Goal: Task Accomplishment & Management: Understand process/instructions

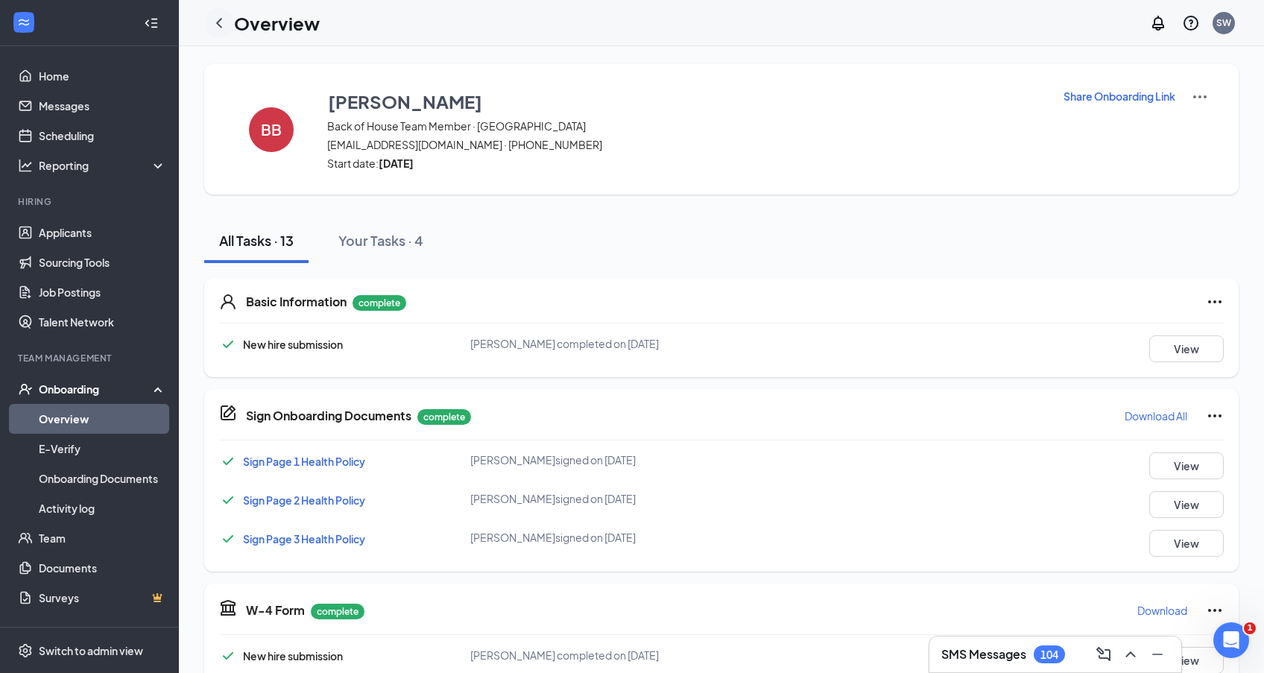
click at [218, 24] on icon "ChevronLeft" at bounding box center [219, 23] width 6 height 10
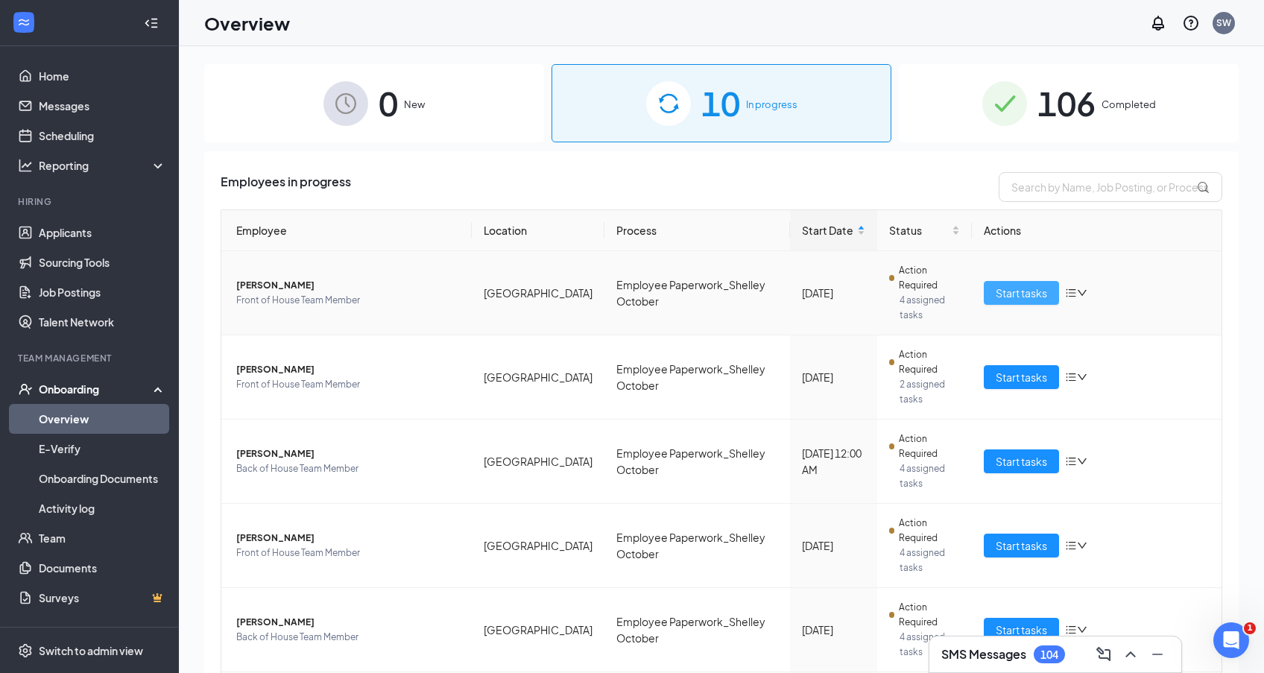
click at [1025, 297] on span "Start tasks" at bounding box center [1021, 293] width 51 height 16
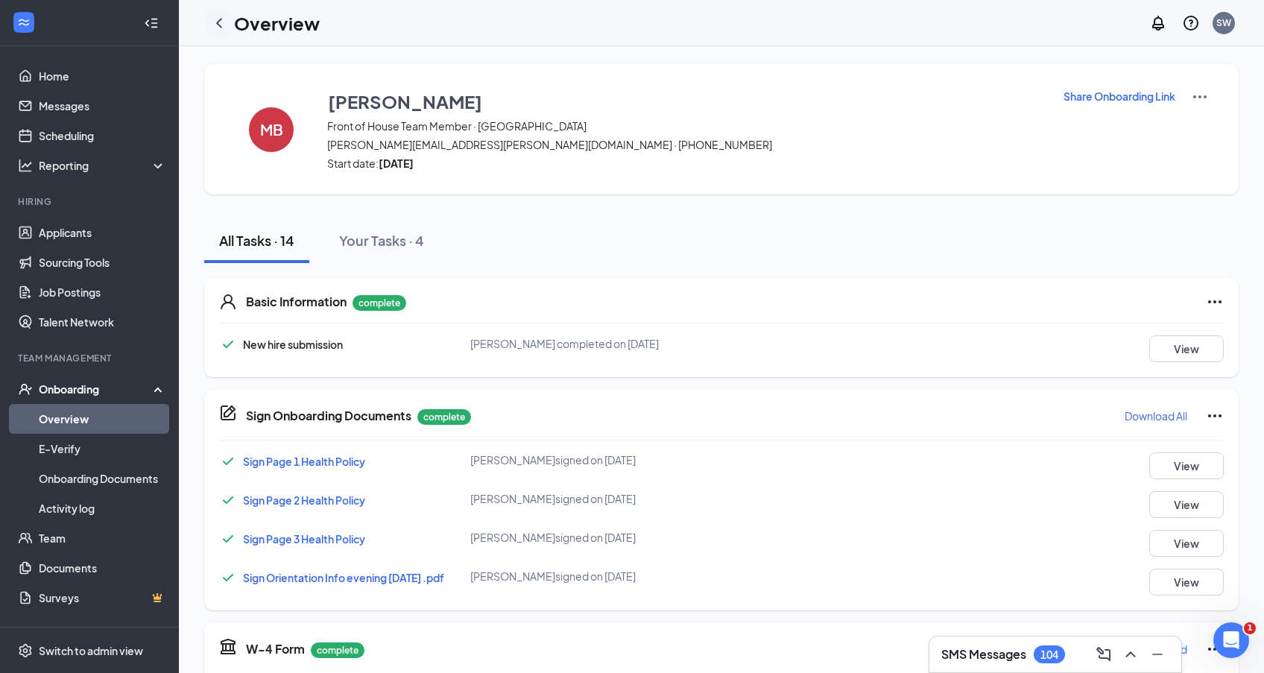
click at [221, 19] on icon "ChevronLeft" at bounding box center [219, 23] width 6 height 10
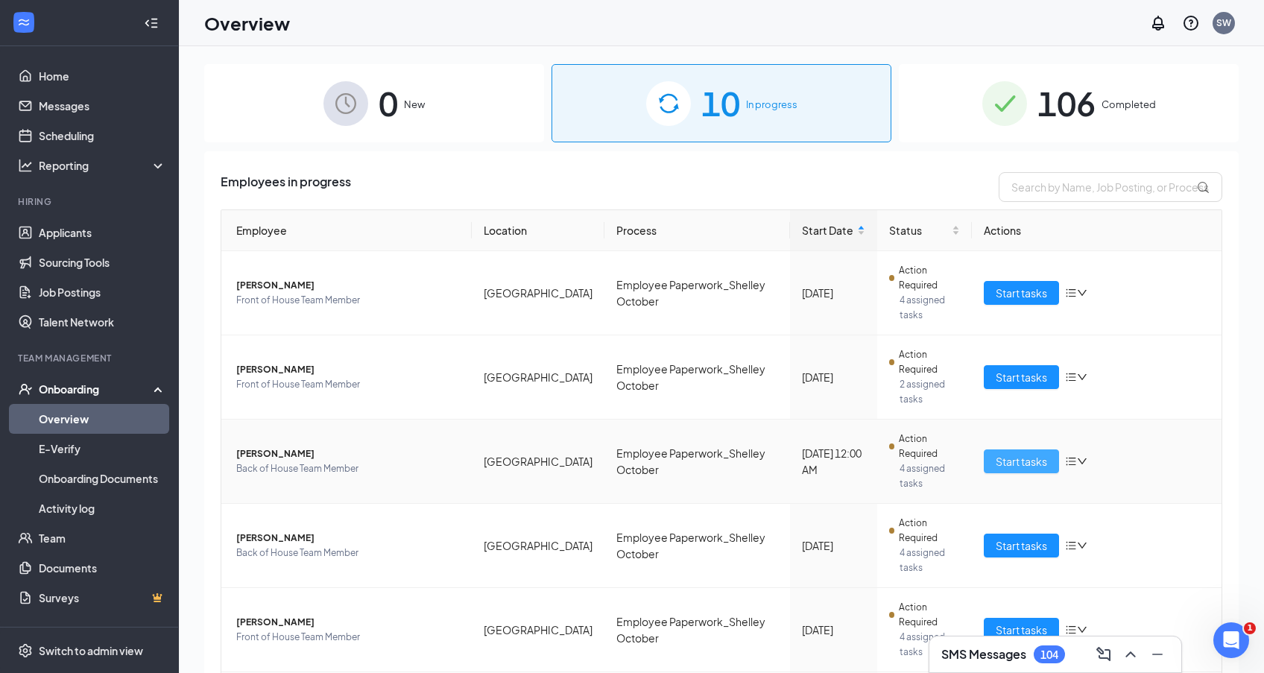
click at [1023, 461] on span "Start tasks" at bounding box center [1021, 461] width 51 height 16
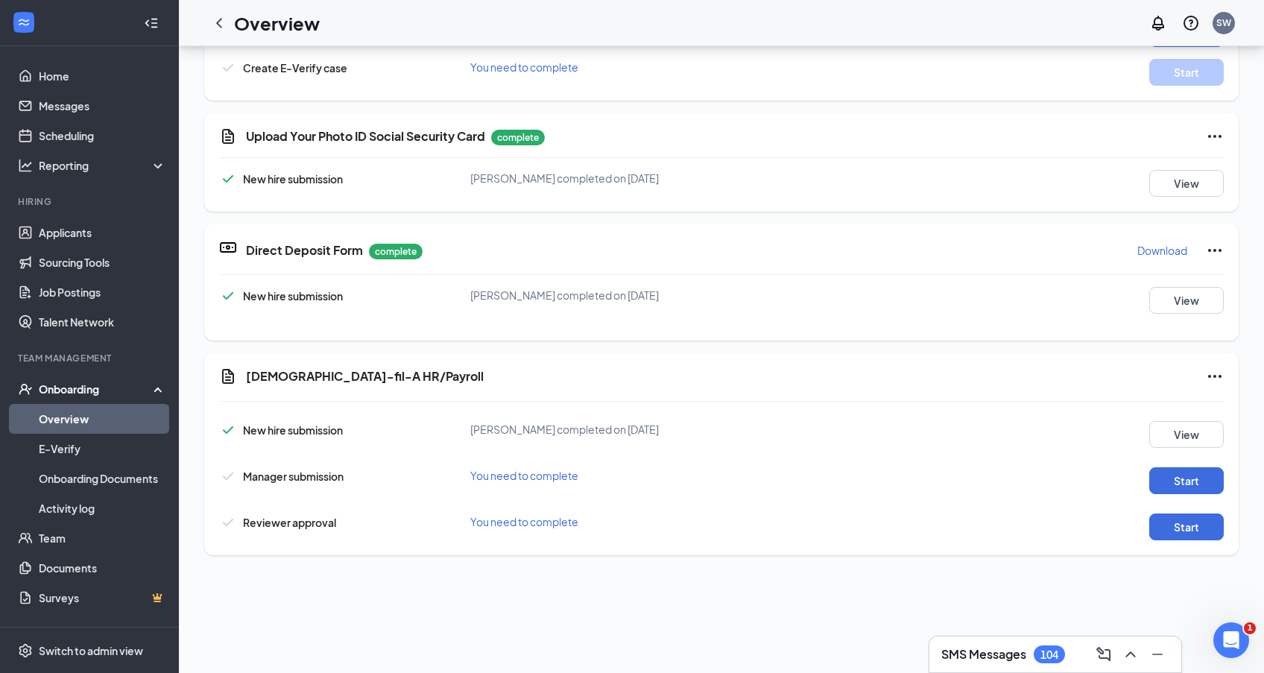
scroll to position [160, 0]
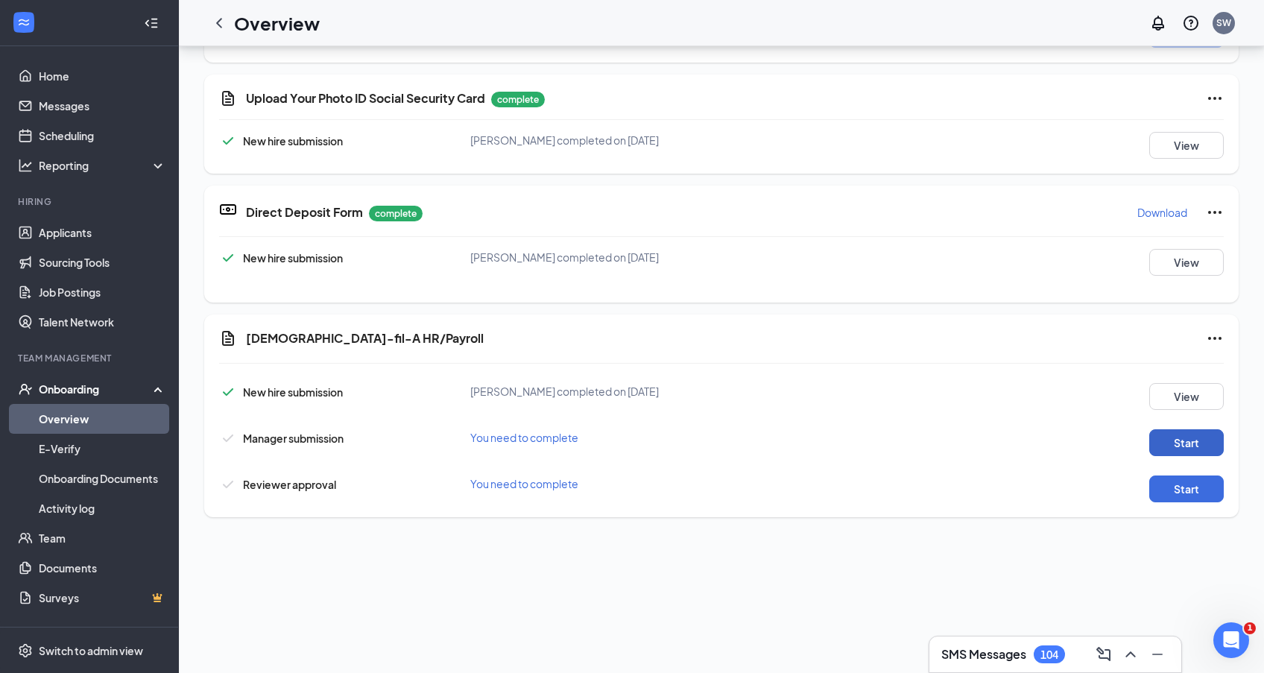
click at [1175, 439] on button "Start" at bounding box center [1186, 442] width 75 height 27
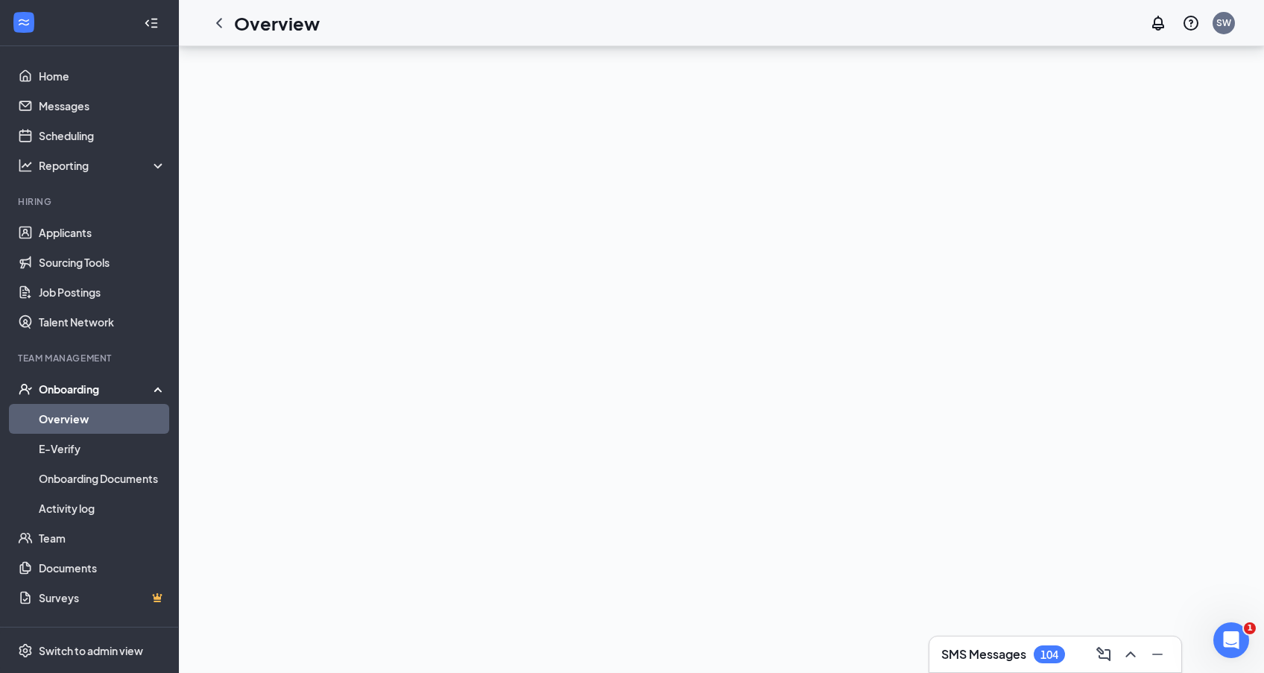
scroll to position [267, 0]
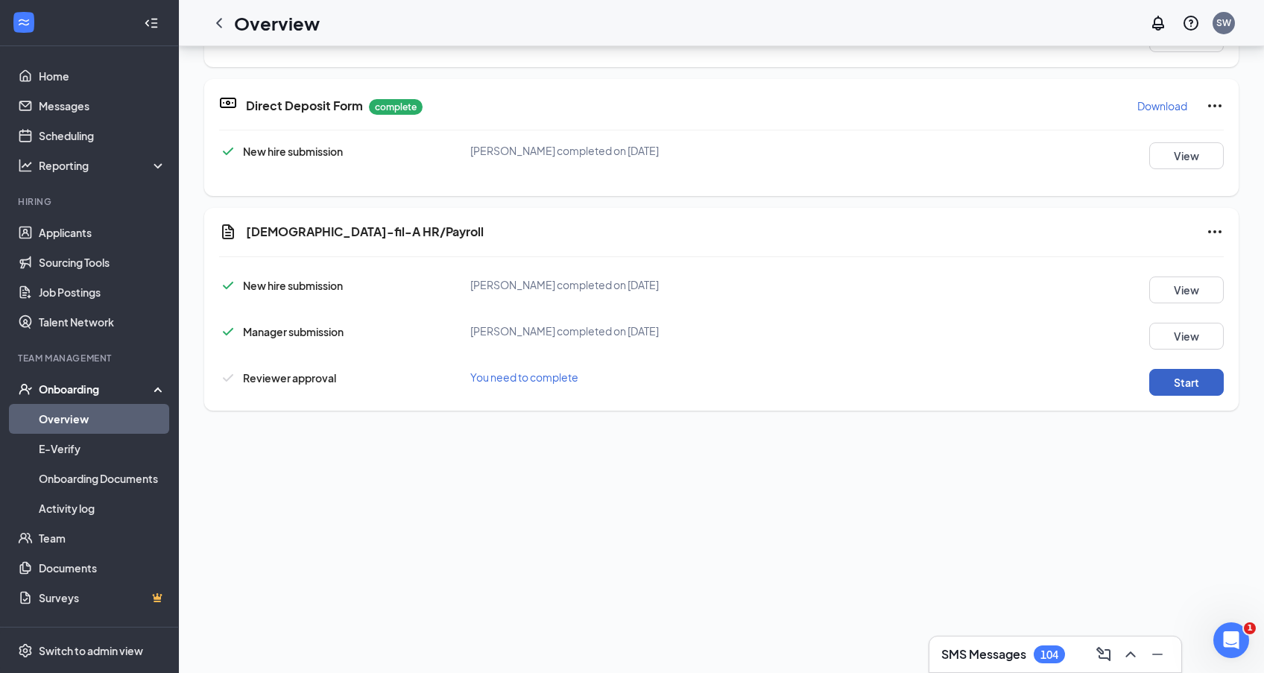
click at [1199, 385] on button "Start" at bounding box center [1186, 382] width 75 height 27
click at [1186, 385] on button "Start" at bounding box center [1186, 382] width 75 height 27
